Goal: Task Accomplishment & Management: Use online tool/utility

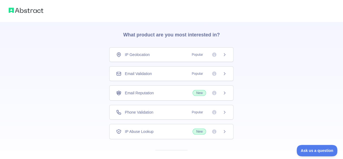
scroll to position [39, 0]
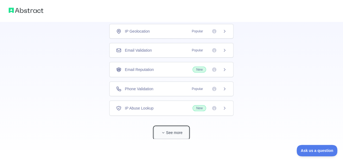
click at [177, 126] on button "See more" at bounding box center [171, 132] width 35 height 12
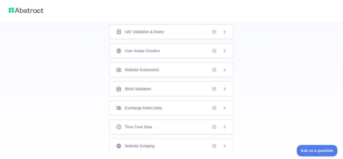
scroll to position [186, 0]
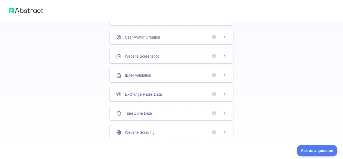
click at [221, 133] on div "Website Scraping" at bounding box center [171, 132] width 124 height 15
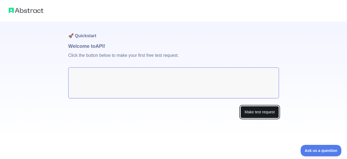
click at [271, 111] on button "Make test request" at bounding box center [259, 112] width 38 height 12
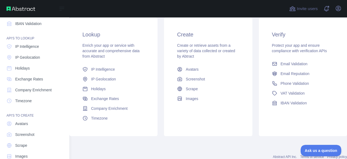
scroll to position [80, 0]
